Goal: Task Accomplishment & Management: Use online tool/utility

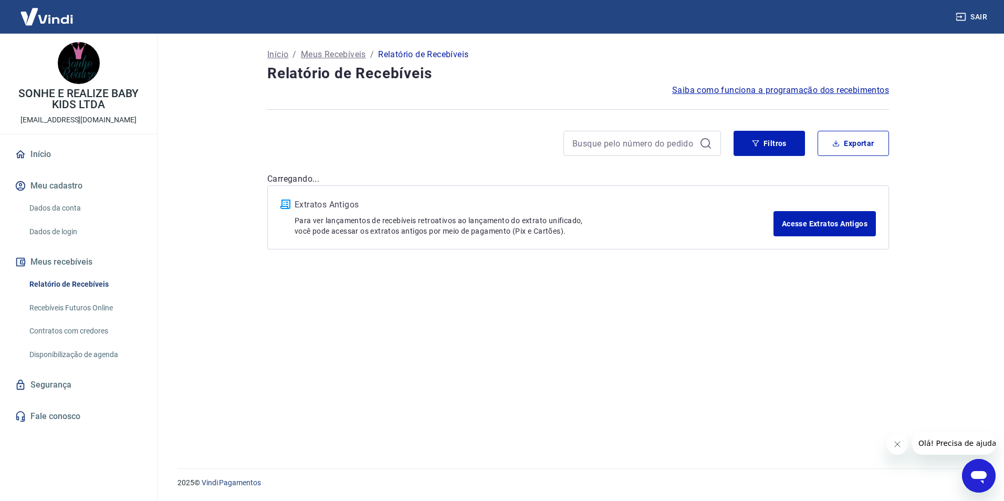
click at [95, 304] on link "Recebíveis Futuros Online" at bounding box center [84, 308] width 119 height 22
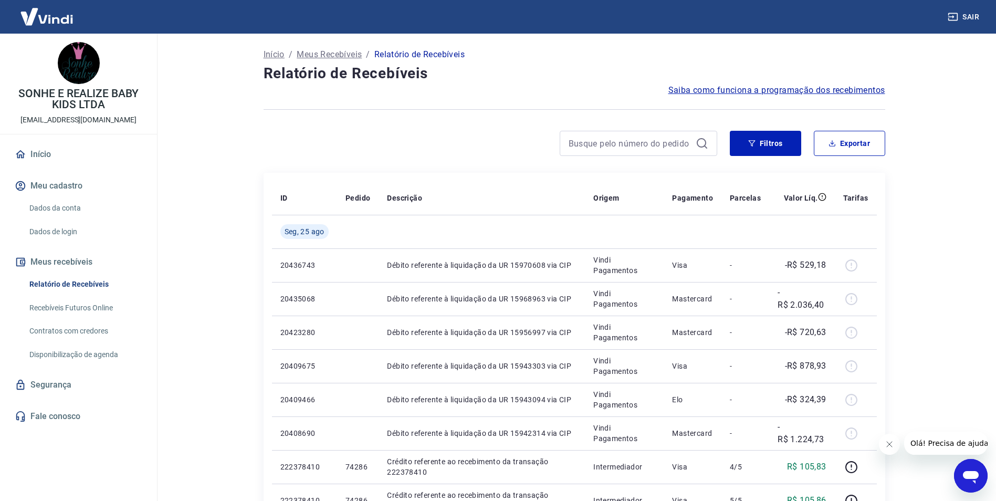
click at [48, 20] on img at bounding box center [47, 17] width 68 height 32
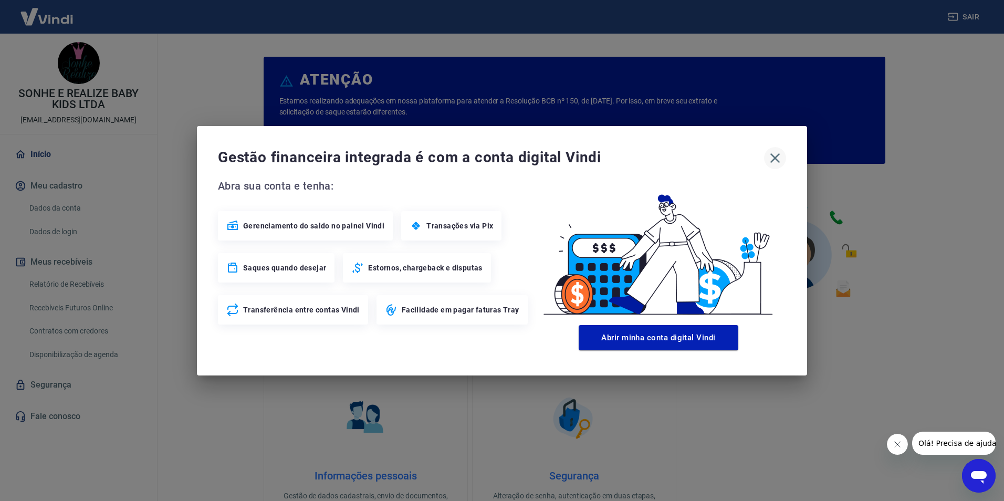
click at [775, 160] on icon "button" at bounding box center [775, 158] width 17 height 17
